Goal: Transaction & Acquisition: Purchase product/service

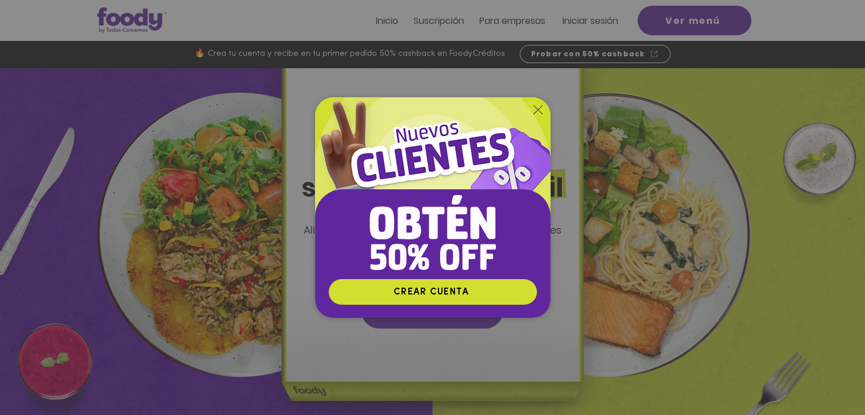
click at [125, 20] on div "Nuevos suscriptores 50% off" at bounding box center [432, 207] width 865 height 415
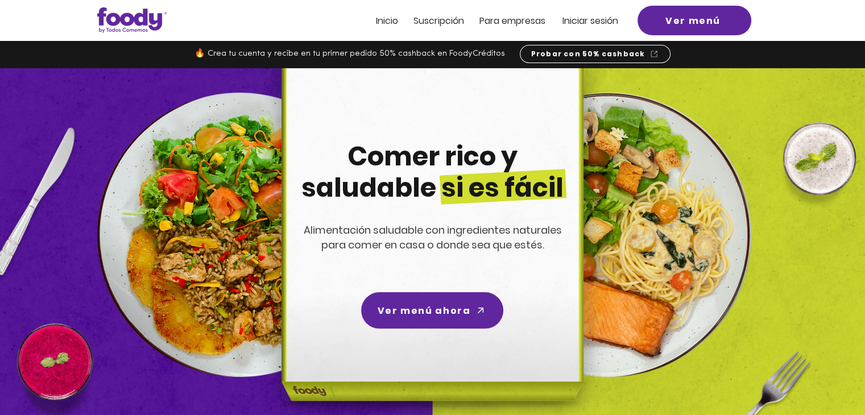
click at [601, 78] on img at bounding box center [431, 250] width 362 height 364
drag, startPoint x: 378, startPoint y: 33, endPoint x: 394, endPoint y: 32, distance: 16.5
drag, startPoint x: 394, startPoint y: 32, endPoint x: 760, endPoint y: 85, distance: 369.9
click at [760, 85] on img at bounding box center [432, 250] width 865 height 364
click at [388, 22] on span "Inicio" at bounding box center [387, 20] width 22 height 13
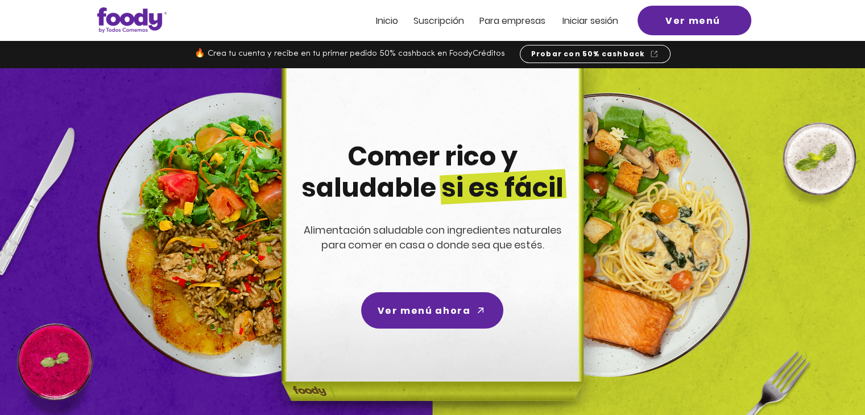
click at [520, 21] on span "ra empresas" at bounding box center [517, 20] width 55 height 13
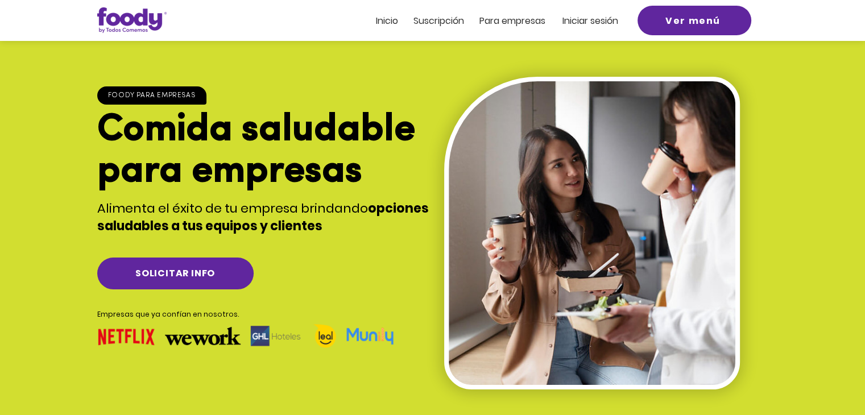
click at [117, 15] on img at bounding box center [131, 20] width 69 height 26
click at [696, 20] on span "Ver menú" at bounding box center [692, 21] width 55 height 14
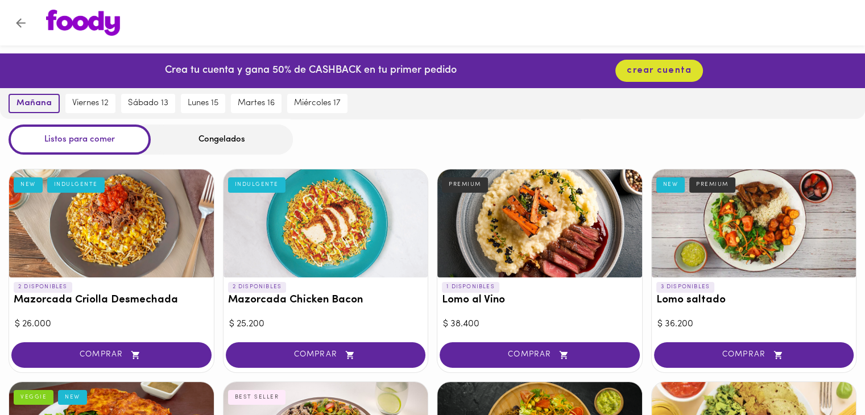
click at [38, 102] on span "mañana" at bounding box center [33, 103] width 35 height 10
click at [81, 103] on span "viernes 12" at bounding box center [90, 103] width 36 height 10
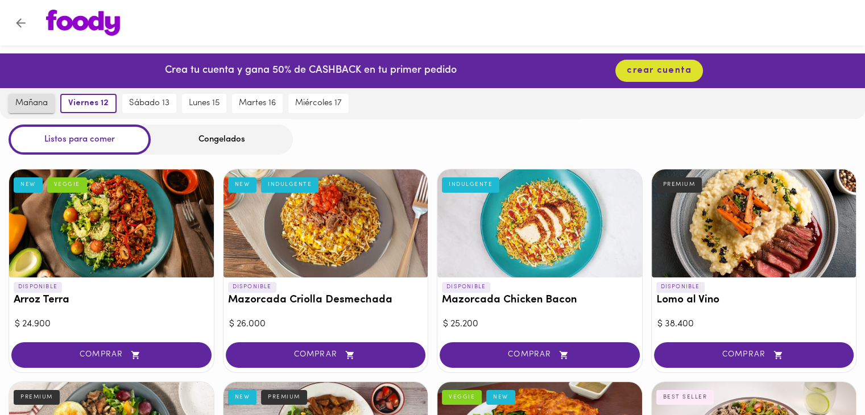
click at [28, 102] on span "mañana" at bounding box center [31, 103] width 32 height 10
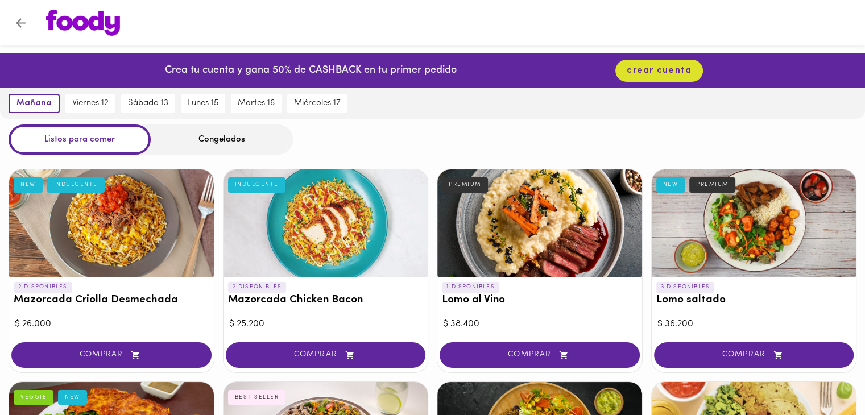
click at [127, 229] on div at bounding box center [111, 223] width 205 height 108
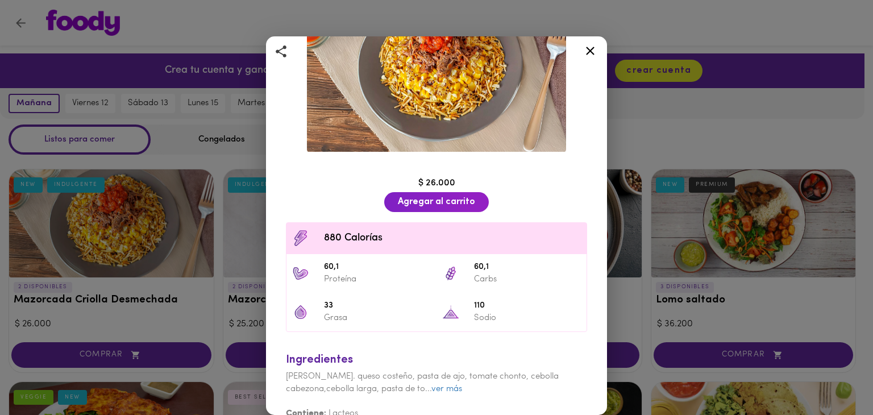
scroll to position [129, 0]
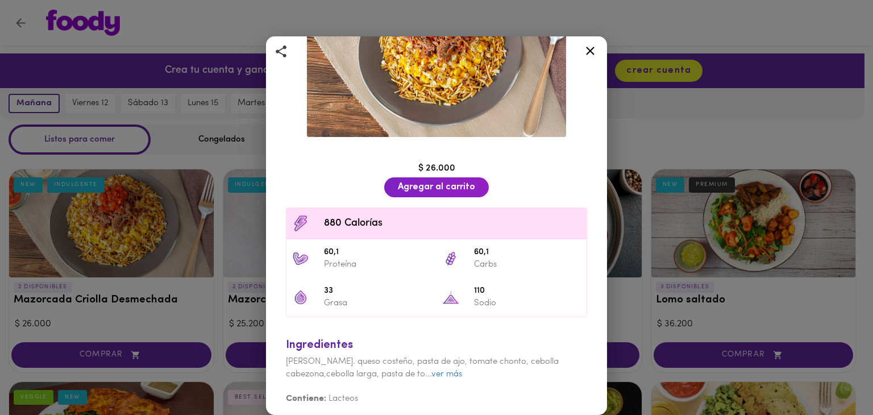
click at [591, 52] on icon at bounding box center [590, 51] width 9 height 9
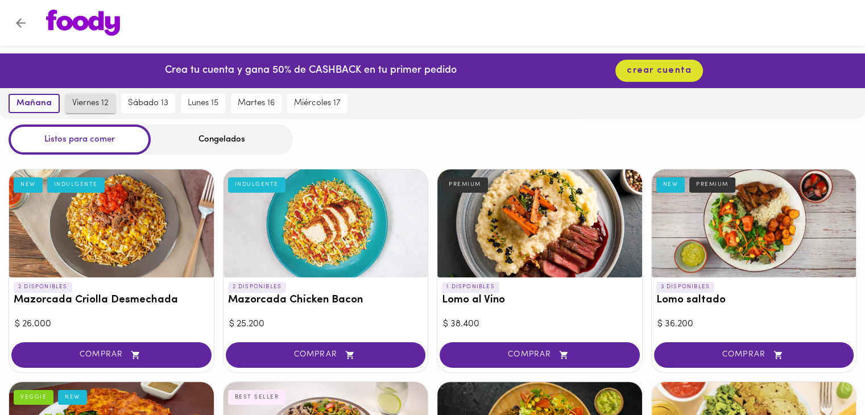
click at [93, 101] on span "viernes 12" at bounding box center [90, 103] width 36 height 10
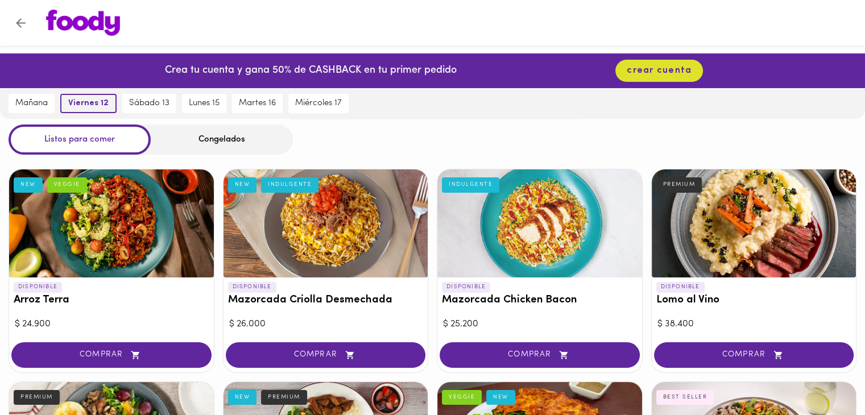
click at [93, 101] on span "viernes 12" at bounding box center [88, 103] width 40 height 10
click at [149, 101] on span "sábado 13" at bounding box center [149, 103] width 40 height 10
click at [196, 99] on span "lunes 15" at bounding box center [202, 103] width 31 height 10
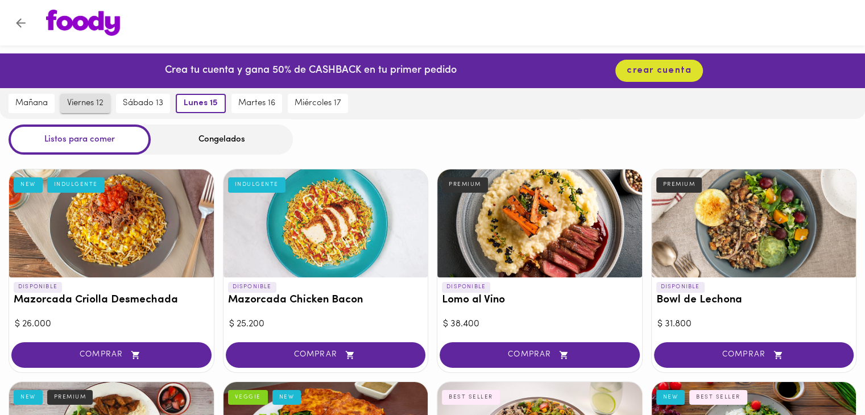
click at [91, 105] on span "viernes 12" at bounding box center [85, 103] width 36 height 10
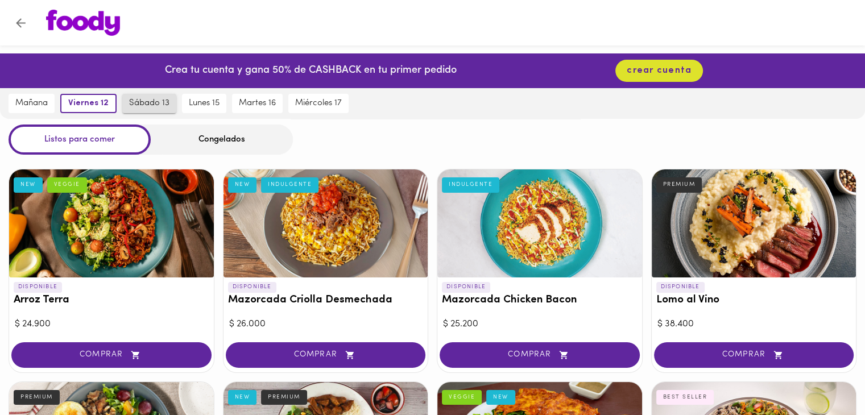
click at [138, 101] on span "sábado 13" at bounding box center [149, 103] width 40 height 10
click at [194, 101] on span "lunes 15" at bounding box center [202, 103] width 31 height 10
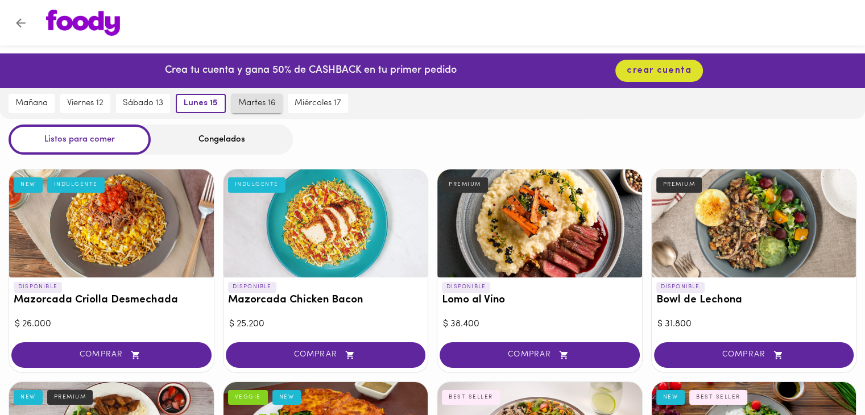
click at [251, 104] on span "martes 16" at bounding box center [256, 103] width 37 height 10
click at [317, 104] on span "miércoles 17" at bounding box center [318, 103] width 47 height 10
click at [85, 21] on img at bounding box center [83, 23] width 74 height 26
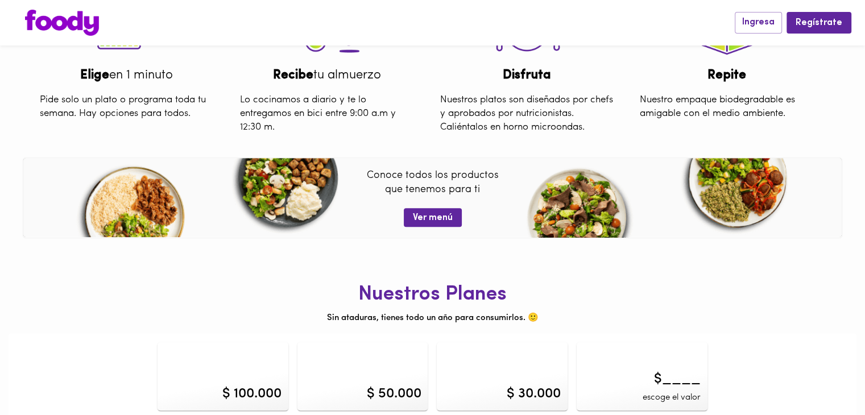
scroll to position [449, 0]
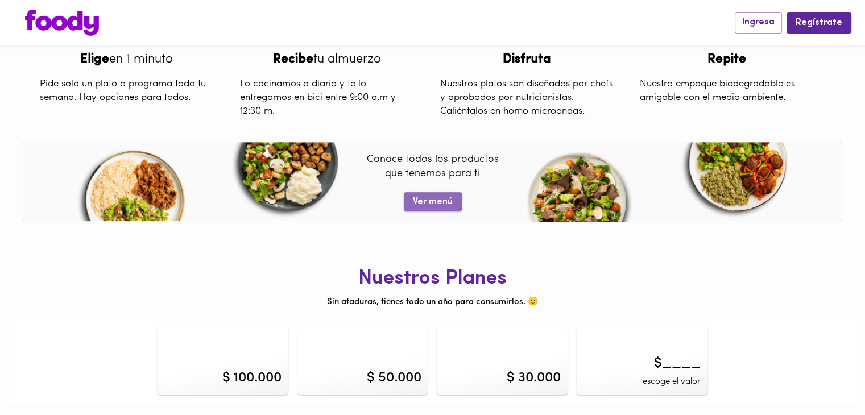
click at [429, 201] on span "Ver menú" at bounding box center [433, 202] width 40 height 11
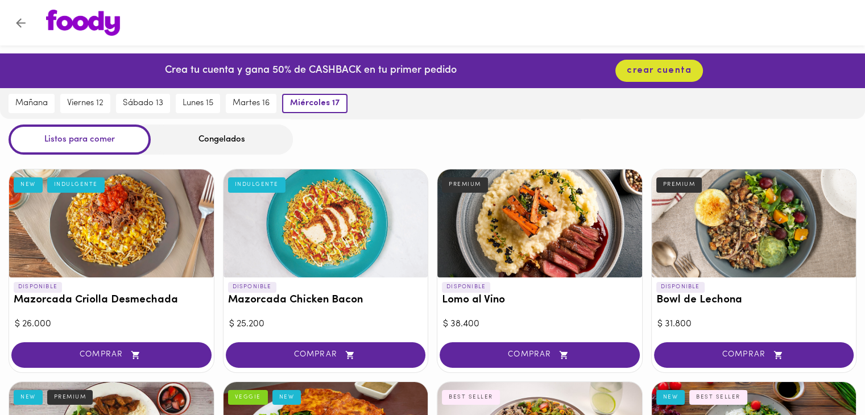
click at [89, 24] on img at bounding box center [83, 23] width 74 height 26
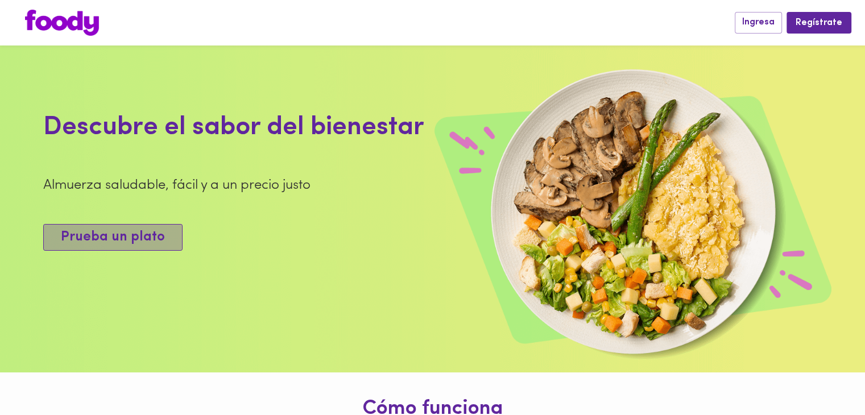
click at [137, 239] on span "Prueba un plato" at bounding box center [113, 237] width 104 height 16
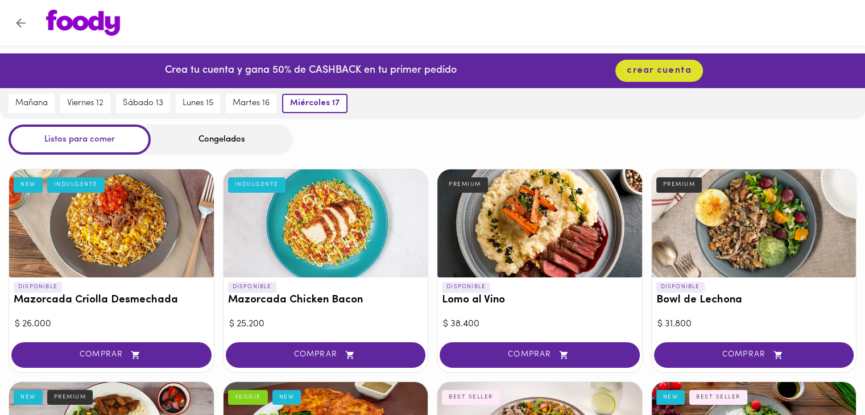
click at [96, 26] on img at bounding box center [83, 23] width 74 height 26
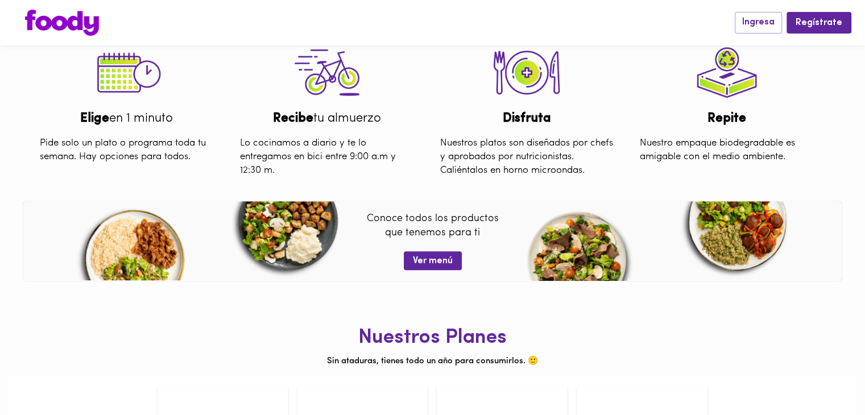
scroll to position [449, 0]
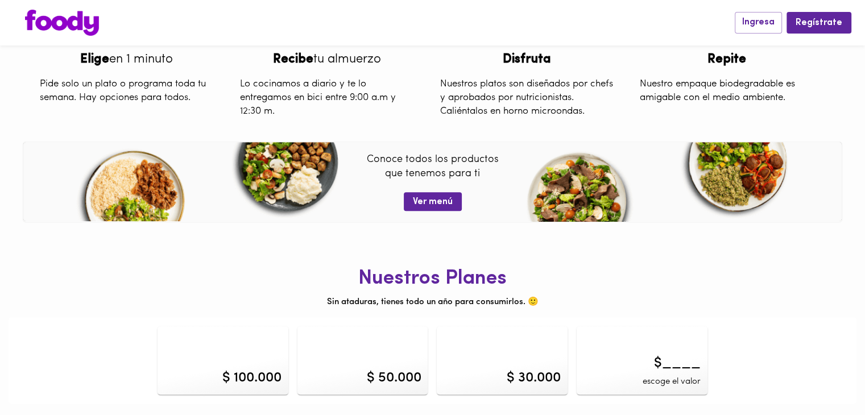
click at [262, 375] on div "$ 100.000" at bounding box center [251, 377] width 59 height 19
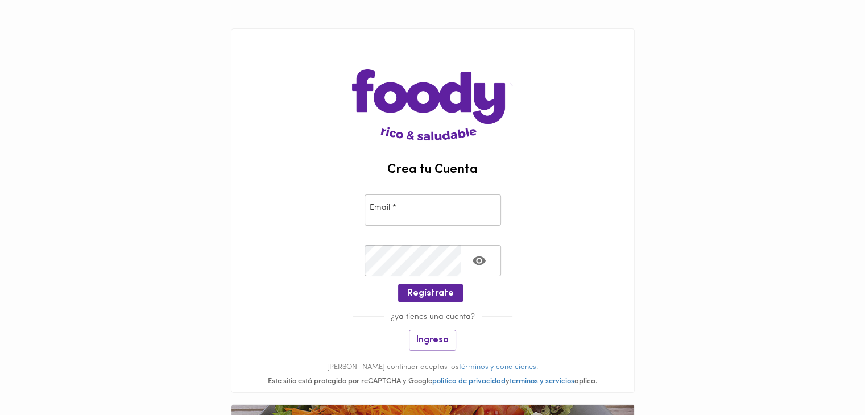
click at [176, 210] on main "Crea tu Cuenta Email * Email * Crear Contraseña * Crear Contraseña * Regístrate…" at bounding box center [432, 250] width 865 height 501
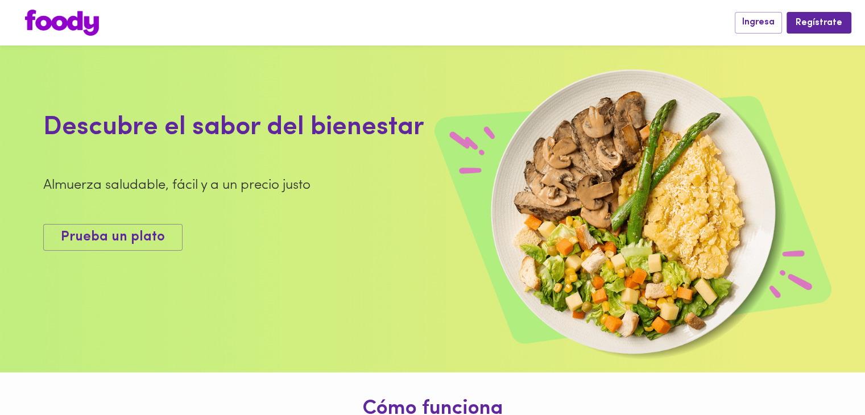
click at [79, 23] on img at bounding box center [62, 23] width 74 height 26
click at [83, 21] on img at bounding box center [62, 23] width 74 height 26
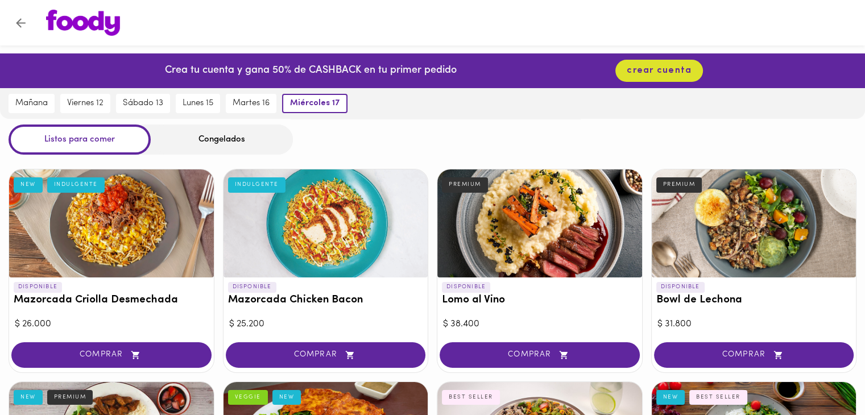
click at [343, 223] on div at bounding box center [325, 223] width 205 height 108
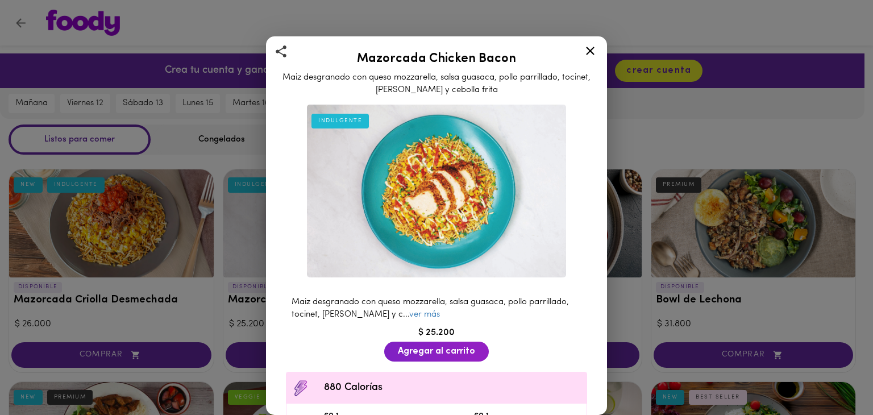
click at [590, 50] on icon at bounding box center [590, 51] width 9 height 9
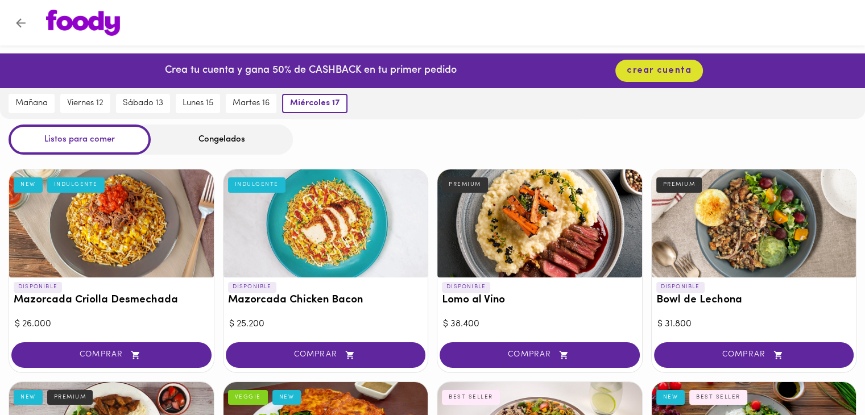
click at [562, 247] on div at bounding box center [539, 223] width 205 height 108
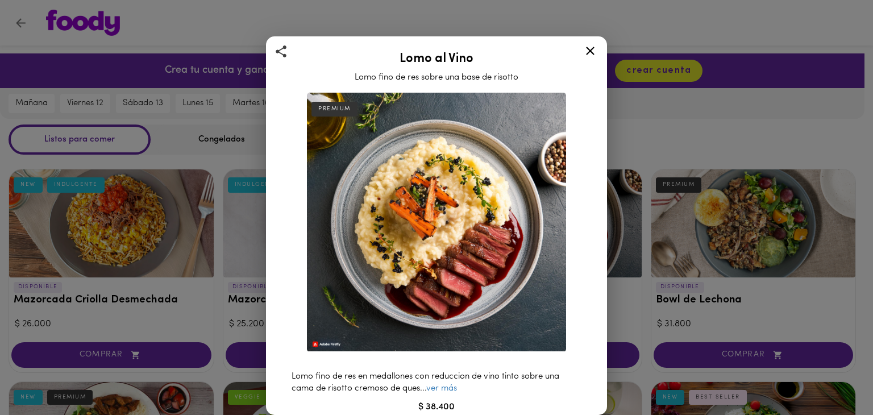
click at [591, 49] on icon at bounding box center [590, 51] width 9 height 9
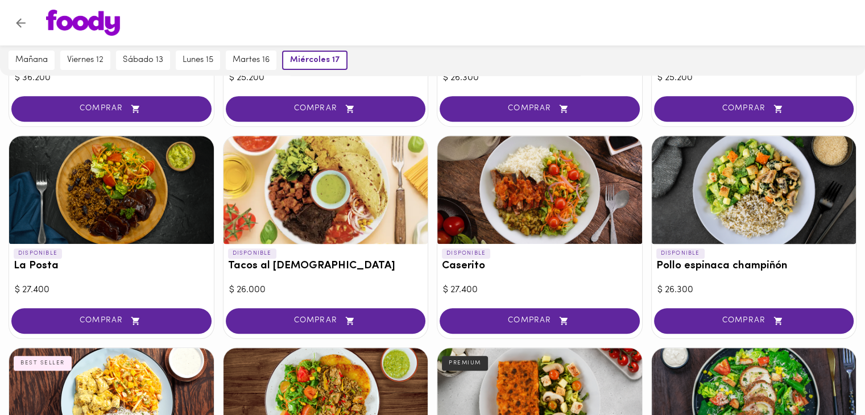
scroll to position [455, 0]
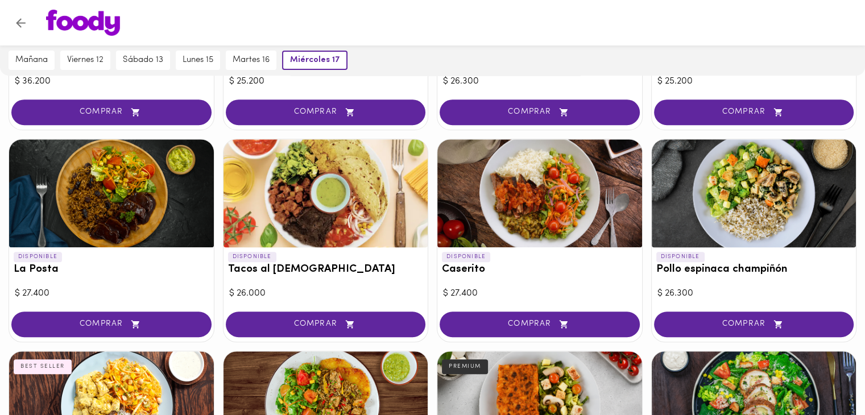
click at [756, 187] on div at bounding box center [754, 193] width 205 height 108
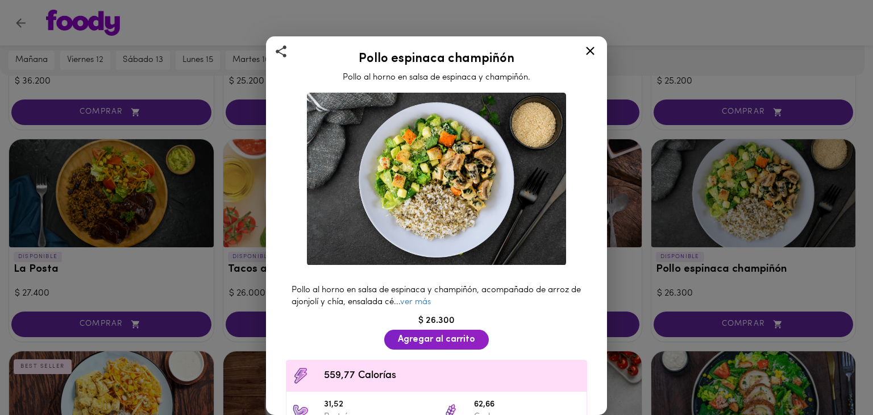
click at [590, 49] on icon at bounding box center [590, 51] width 14 height 14
